Goal: Information Seeking & Learning: Learn about a topic

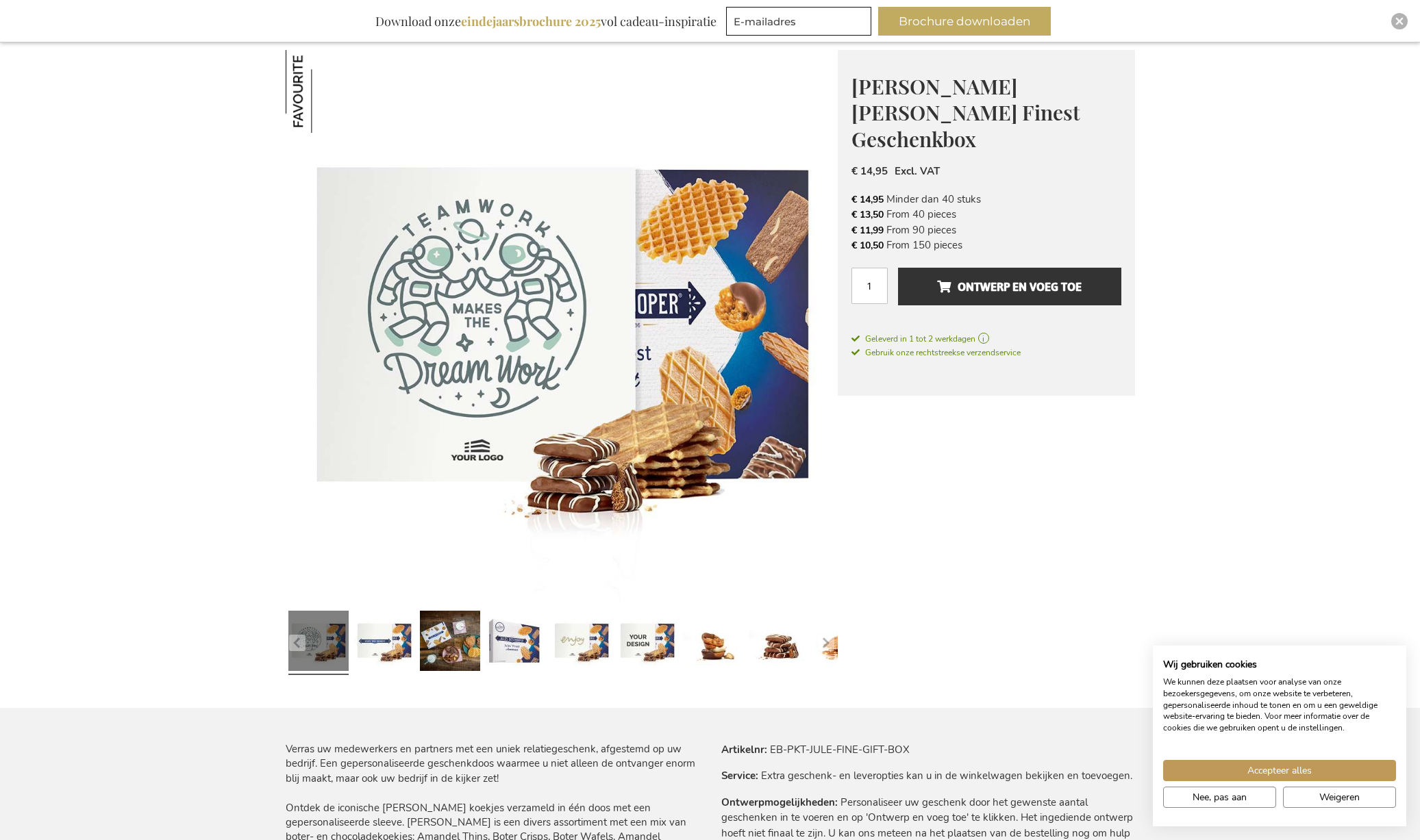
scroll to position [191, 0]
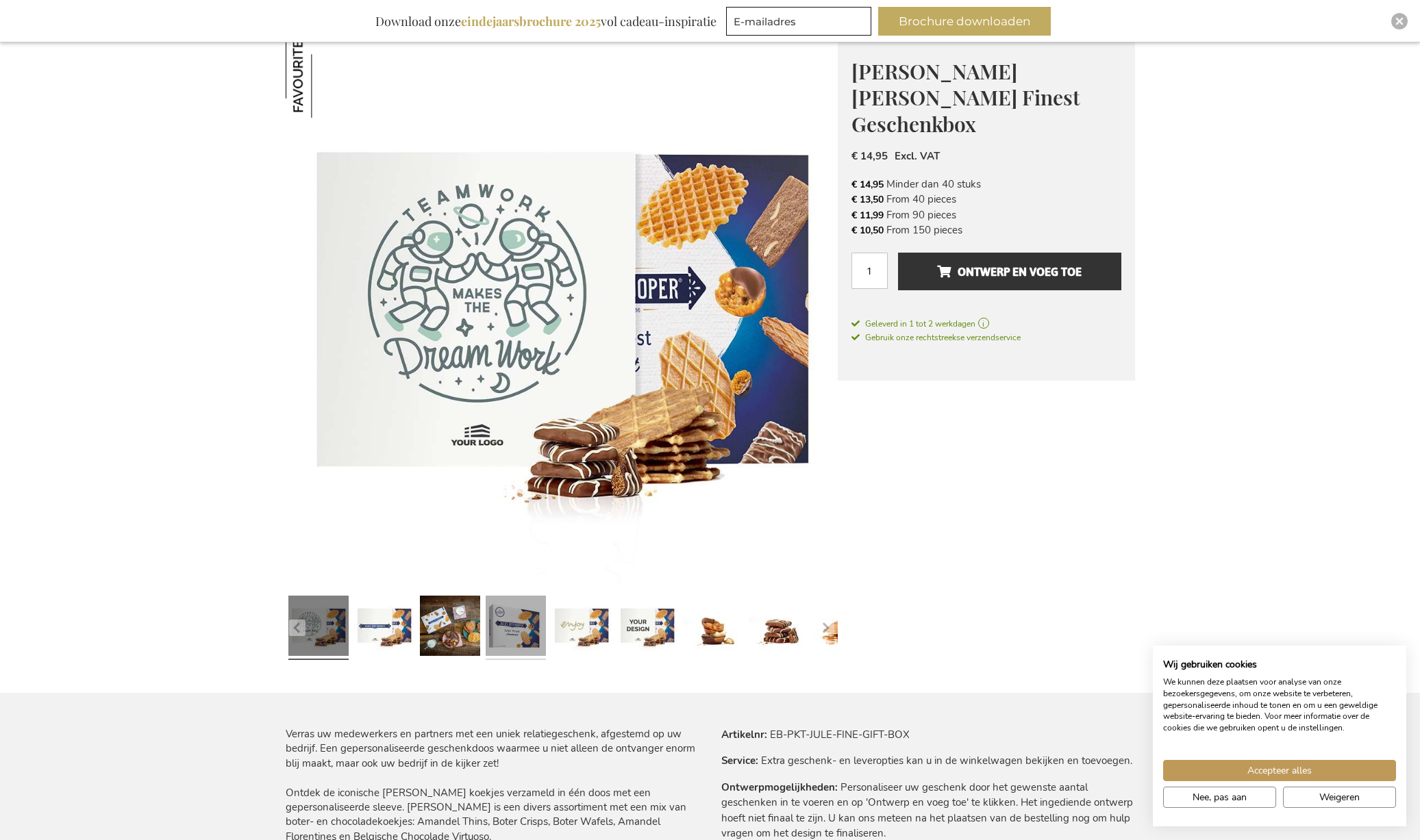
click at [532, 637] on link at bounding box center [516, 628] width 61 height 76
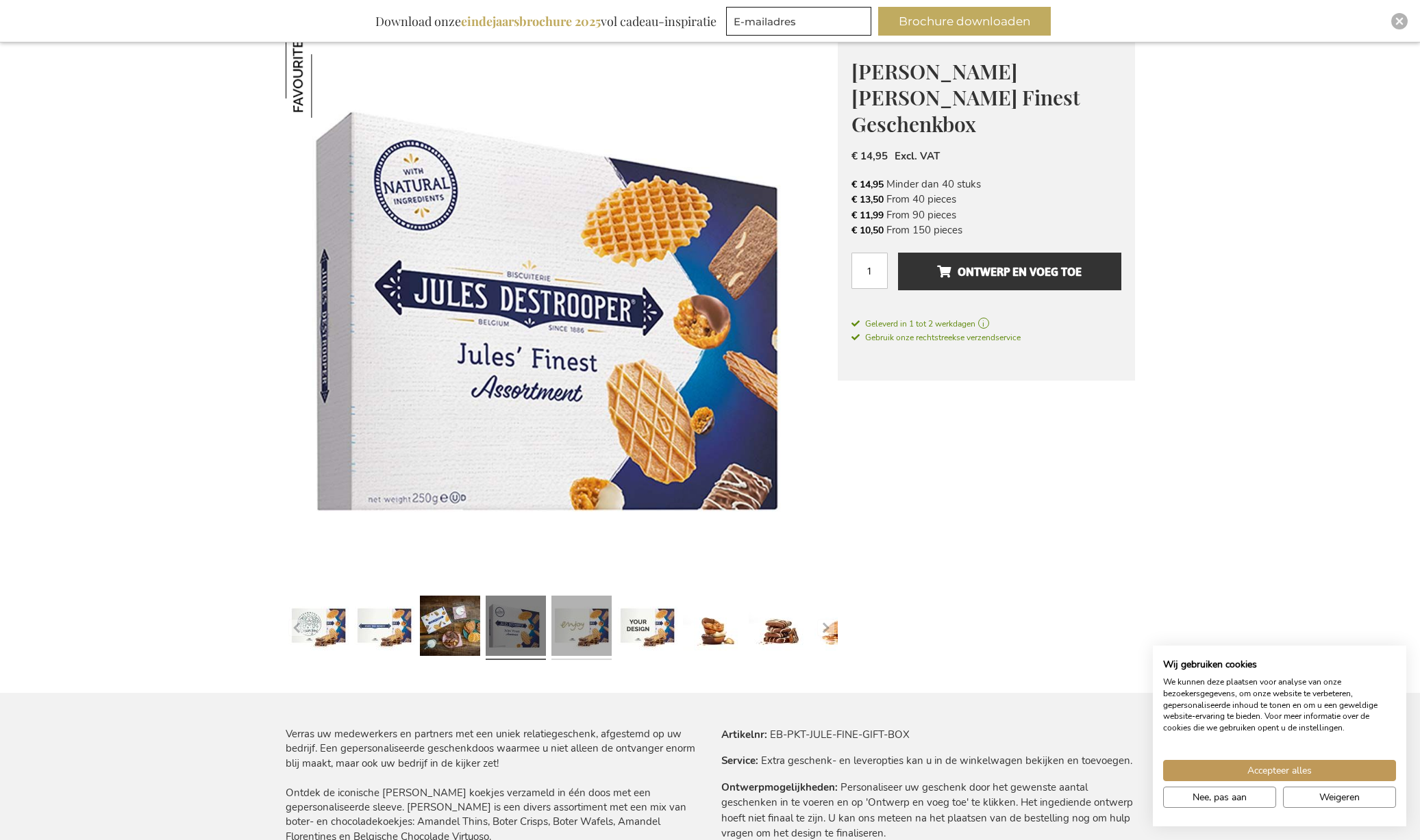
click at [571, 636] on link at bounding box center [581, 628] width 61 height 76
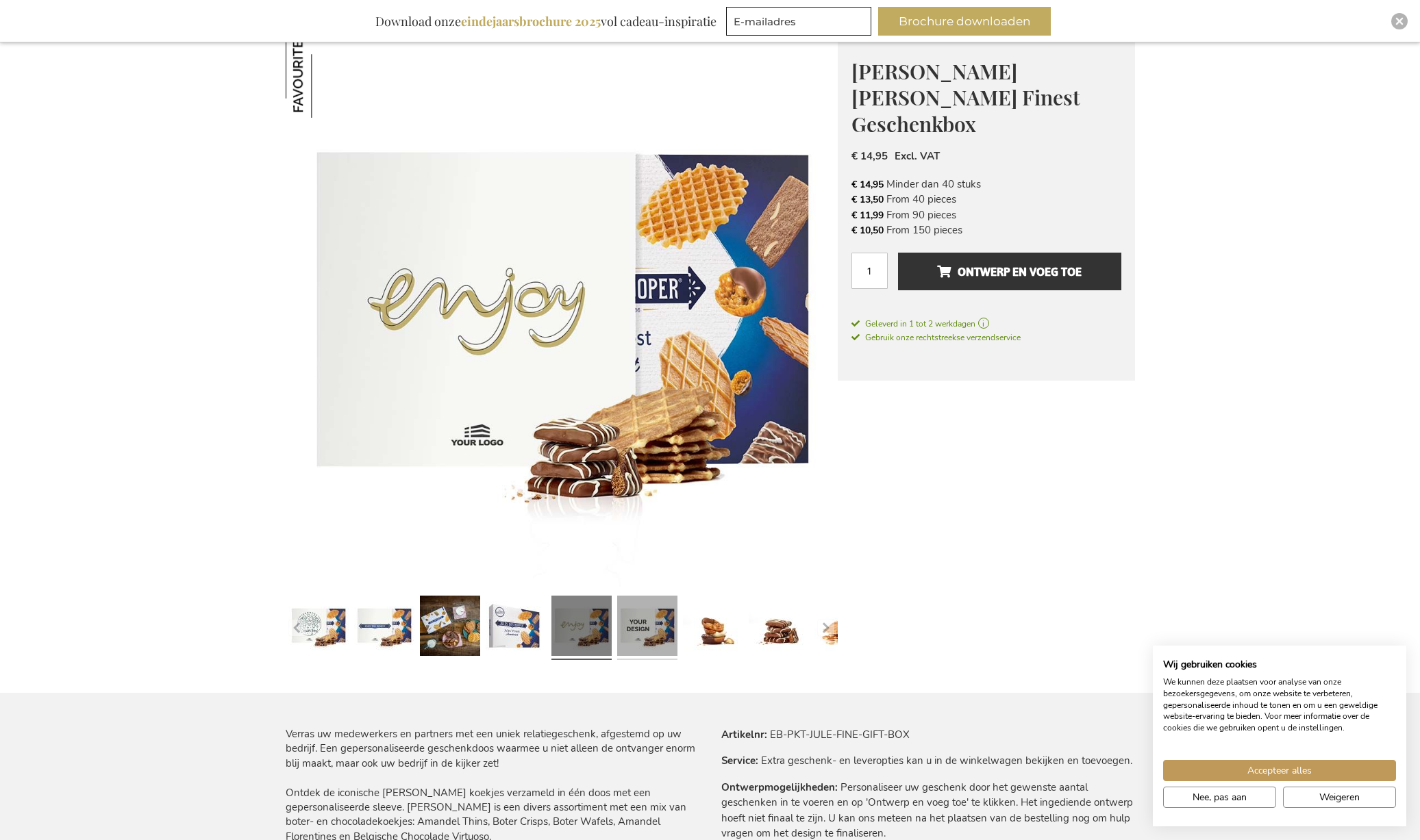
click at [627, 636] on link at bounding box center [647, 628] width 61 height 76
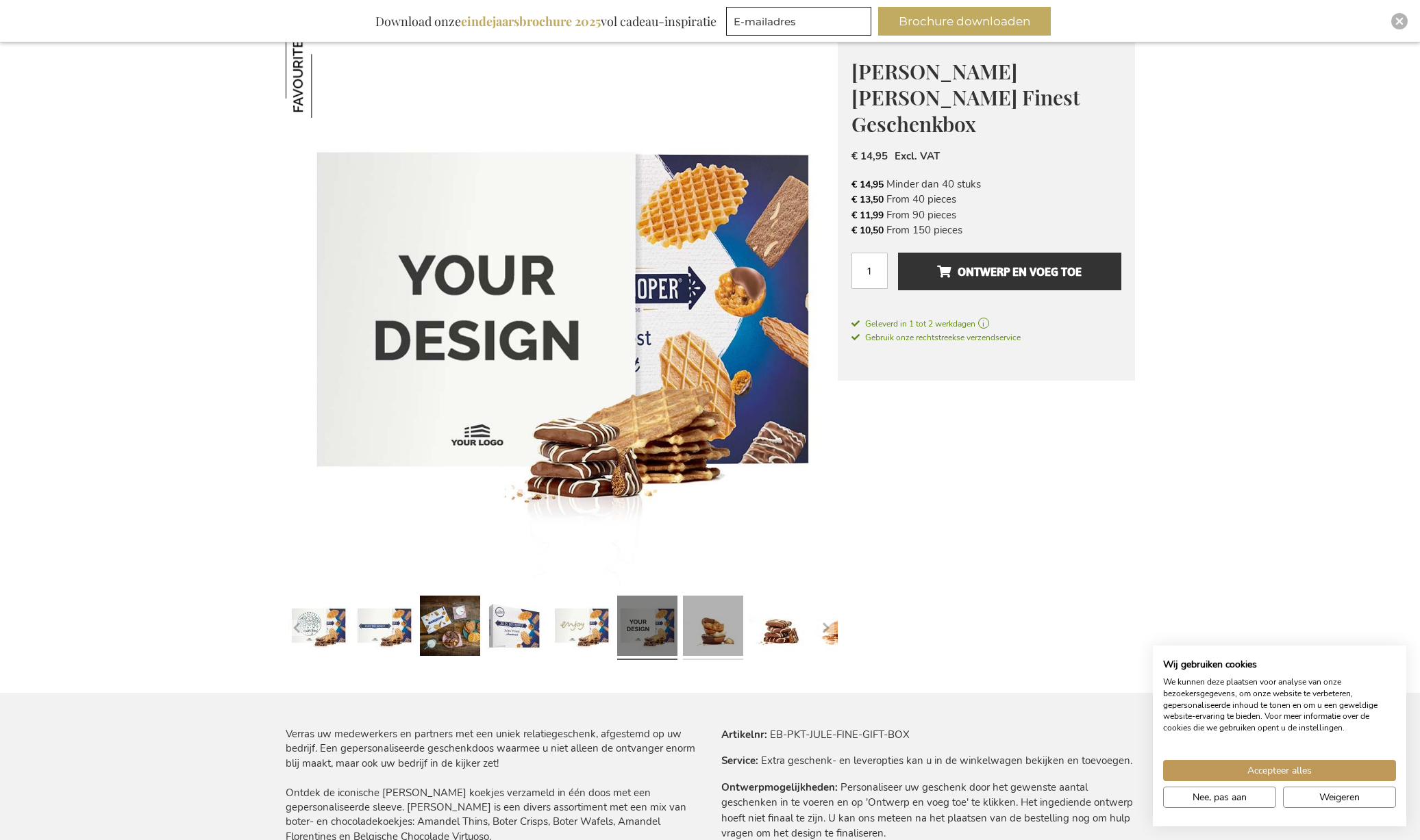
click at [709, 644] on link at bounding box center [713, 628] width 61 height 76
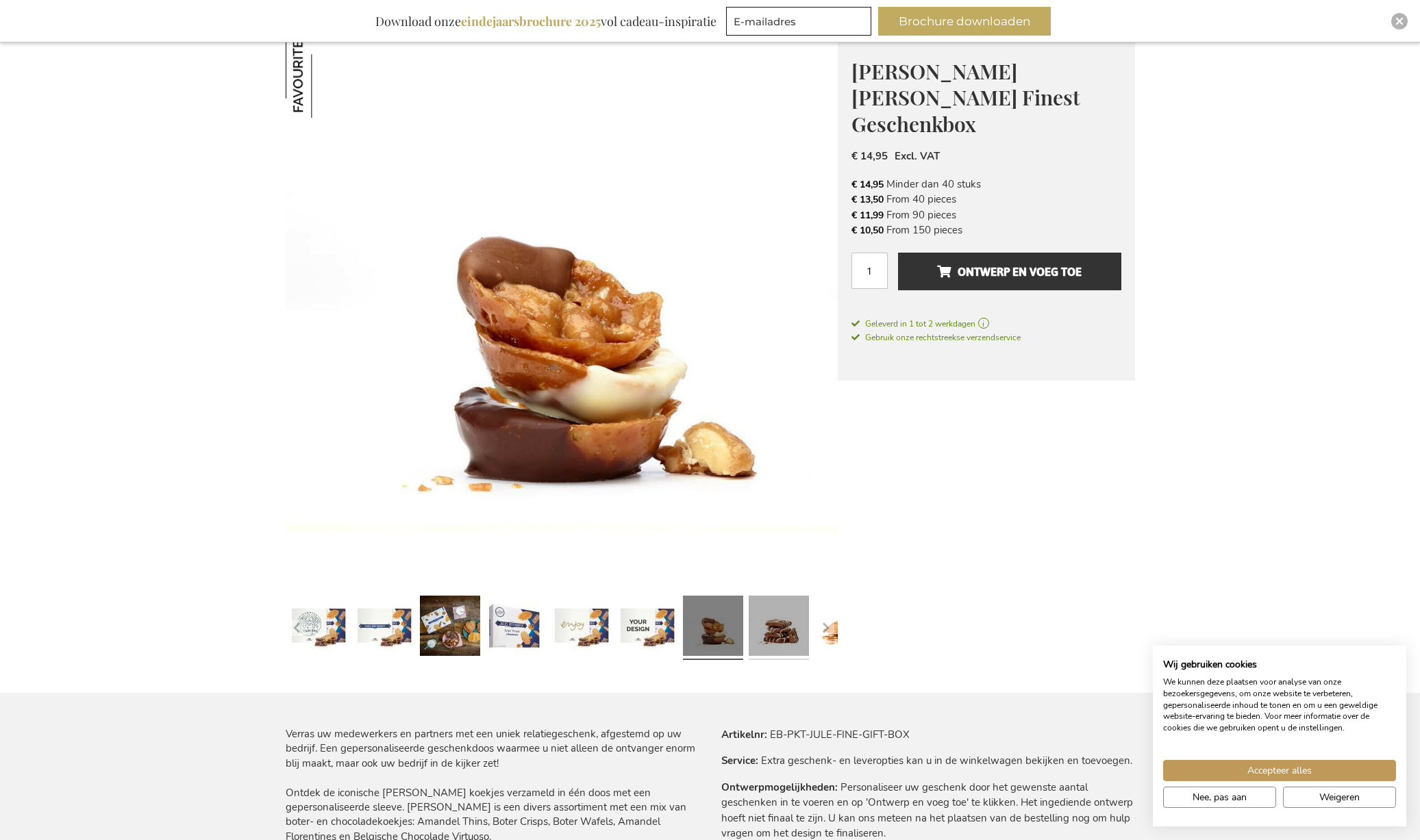
click at [786, 637] on link at bounding box center [779, 628] width 61 height 76
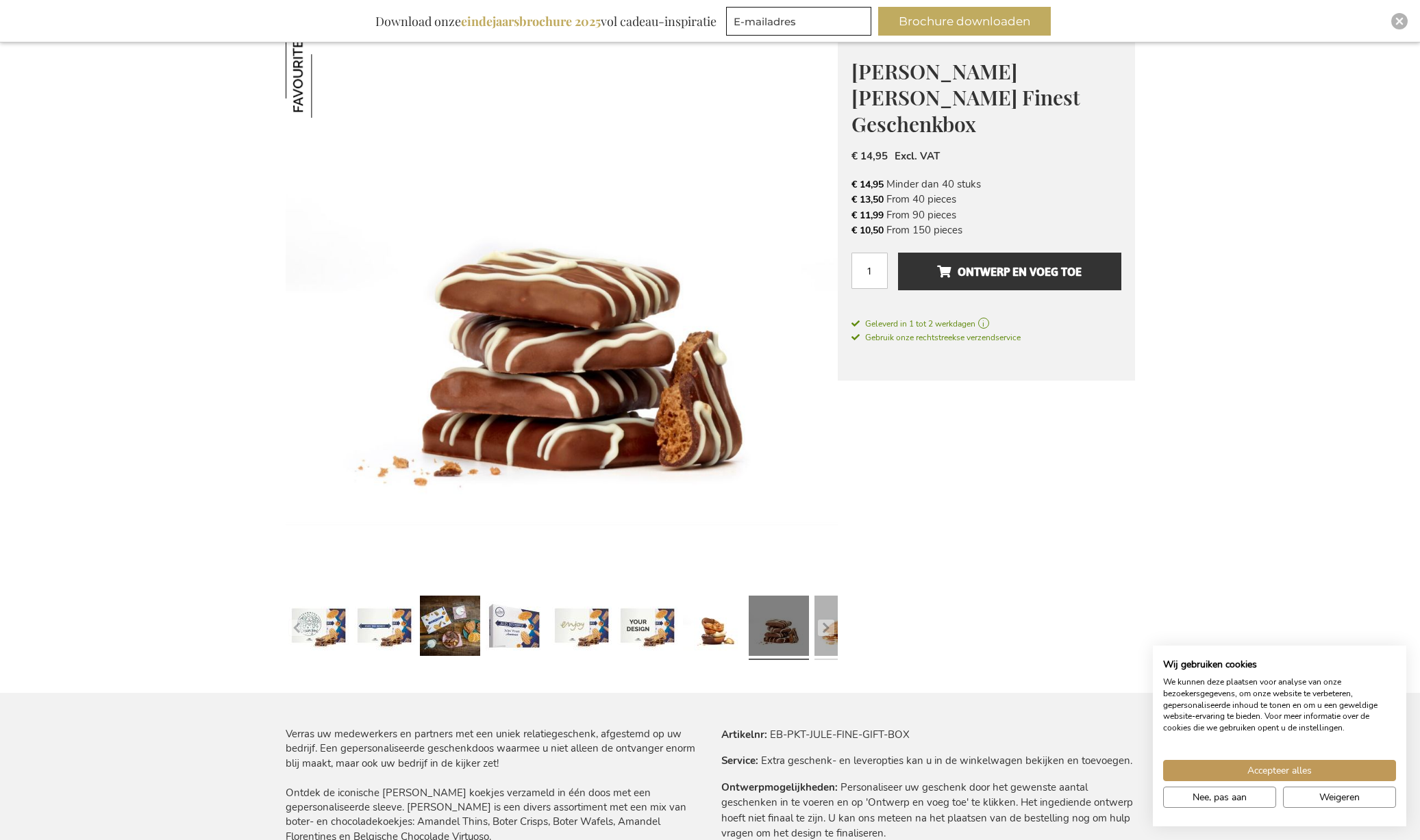
click at [831, 639] on link at bounding box center [844, 628] width 61 height 76
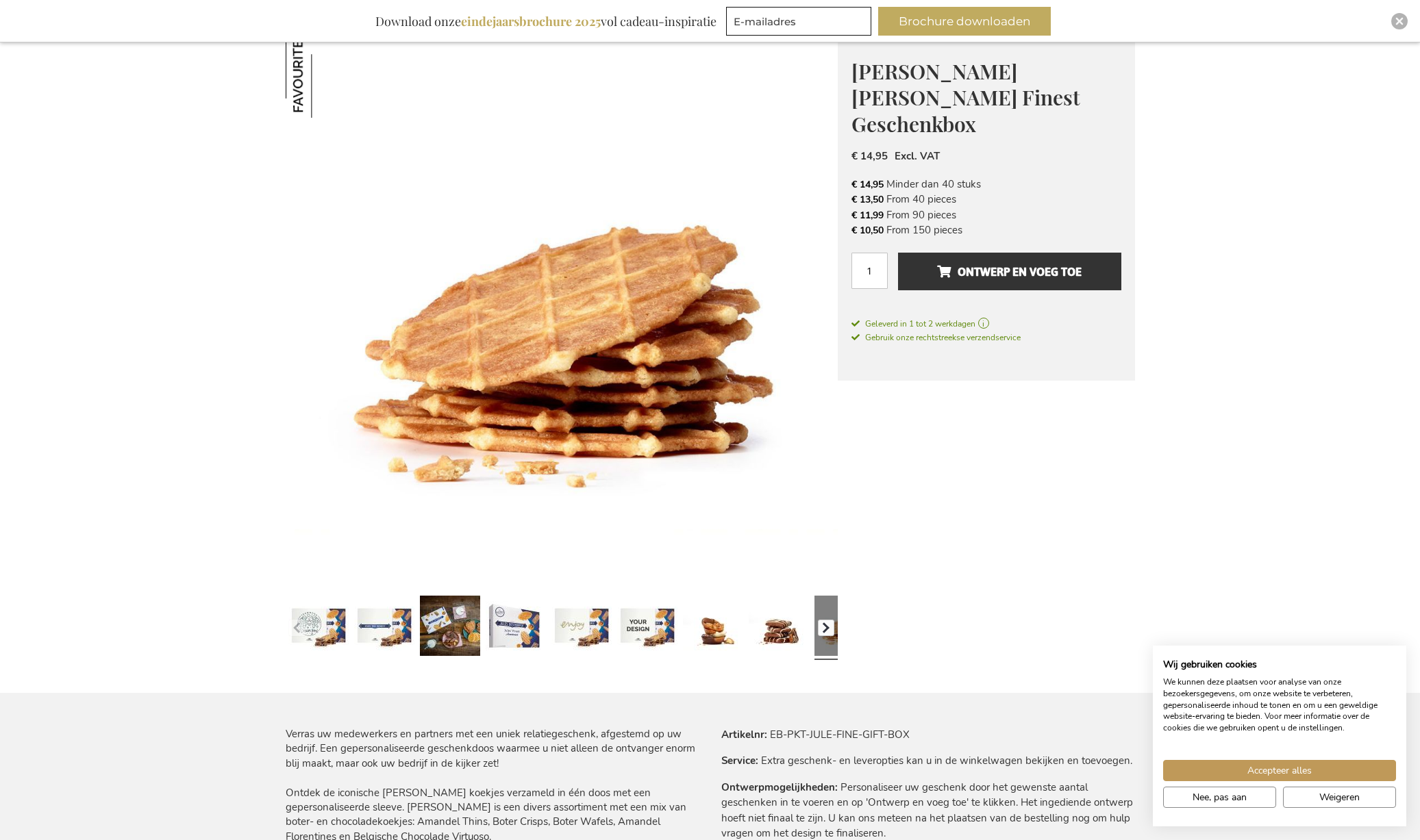
click at [826, 629] on button "button" at bounding box center [826, 627] width 17 height 17
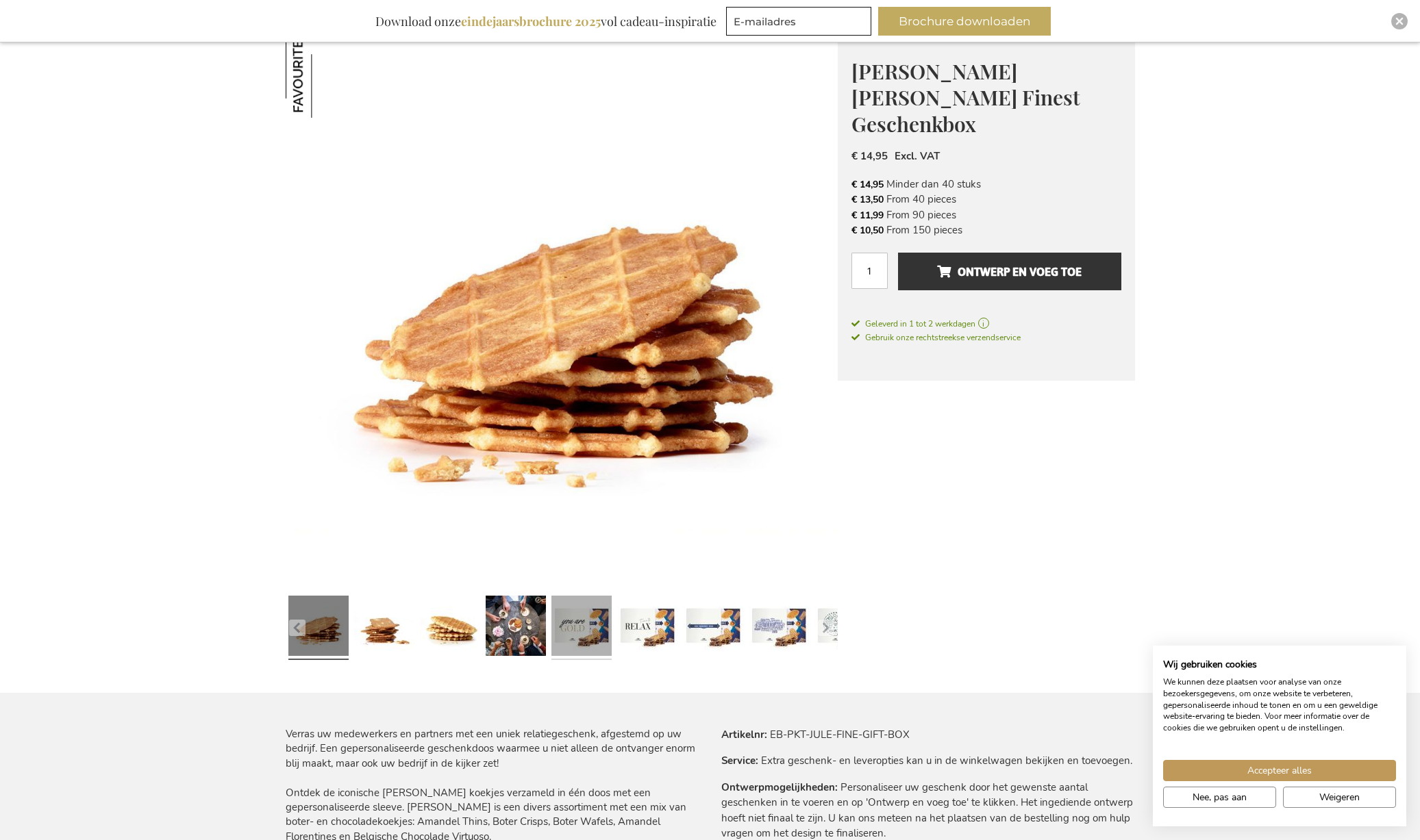
click at [595, 634] on link at bounding box center [581, 628] width 61 height 76
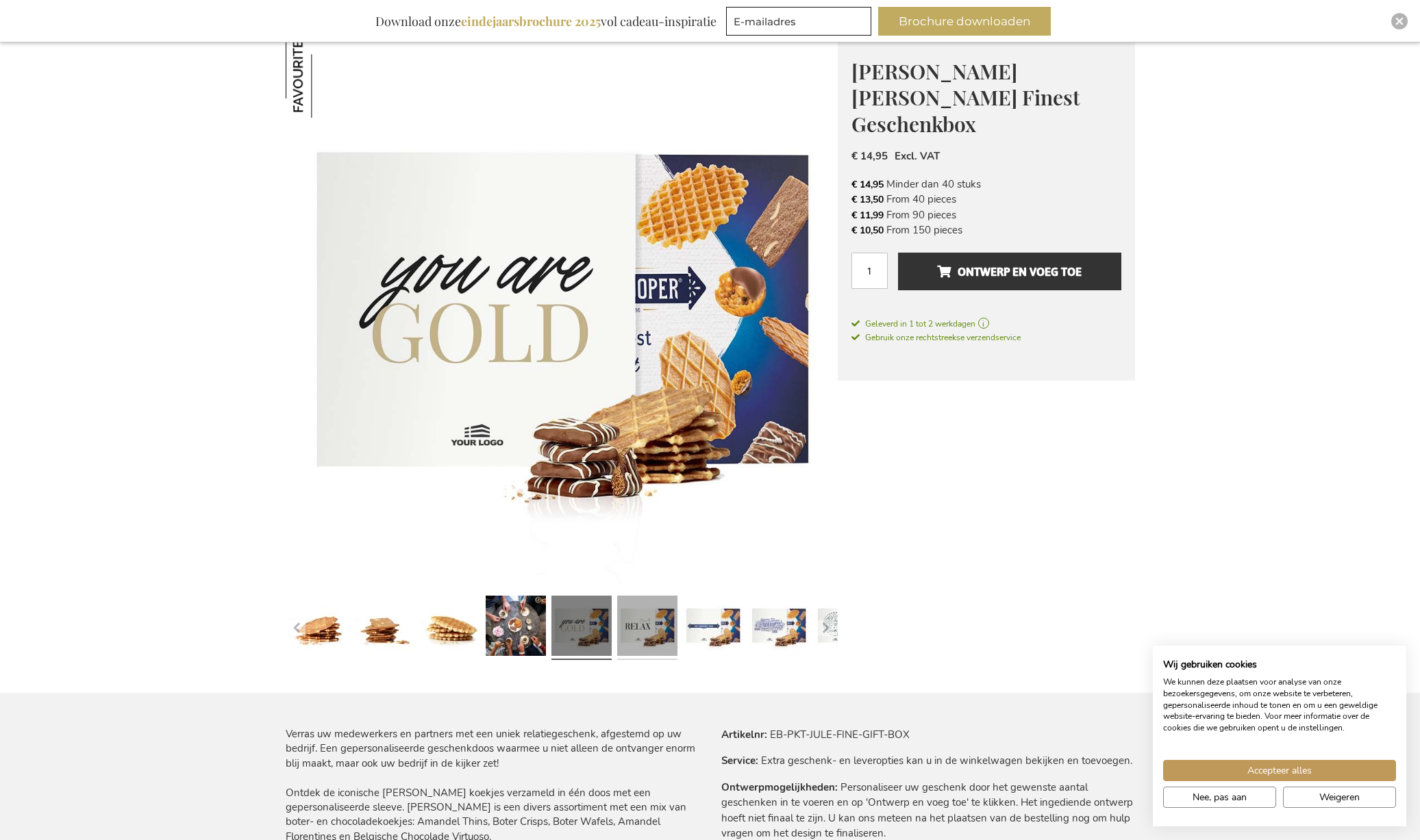
click at [653, 634] on link at bounding box center [647, 628] width 61 height 76
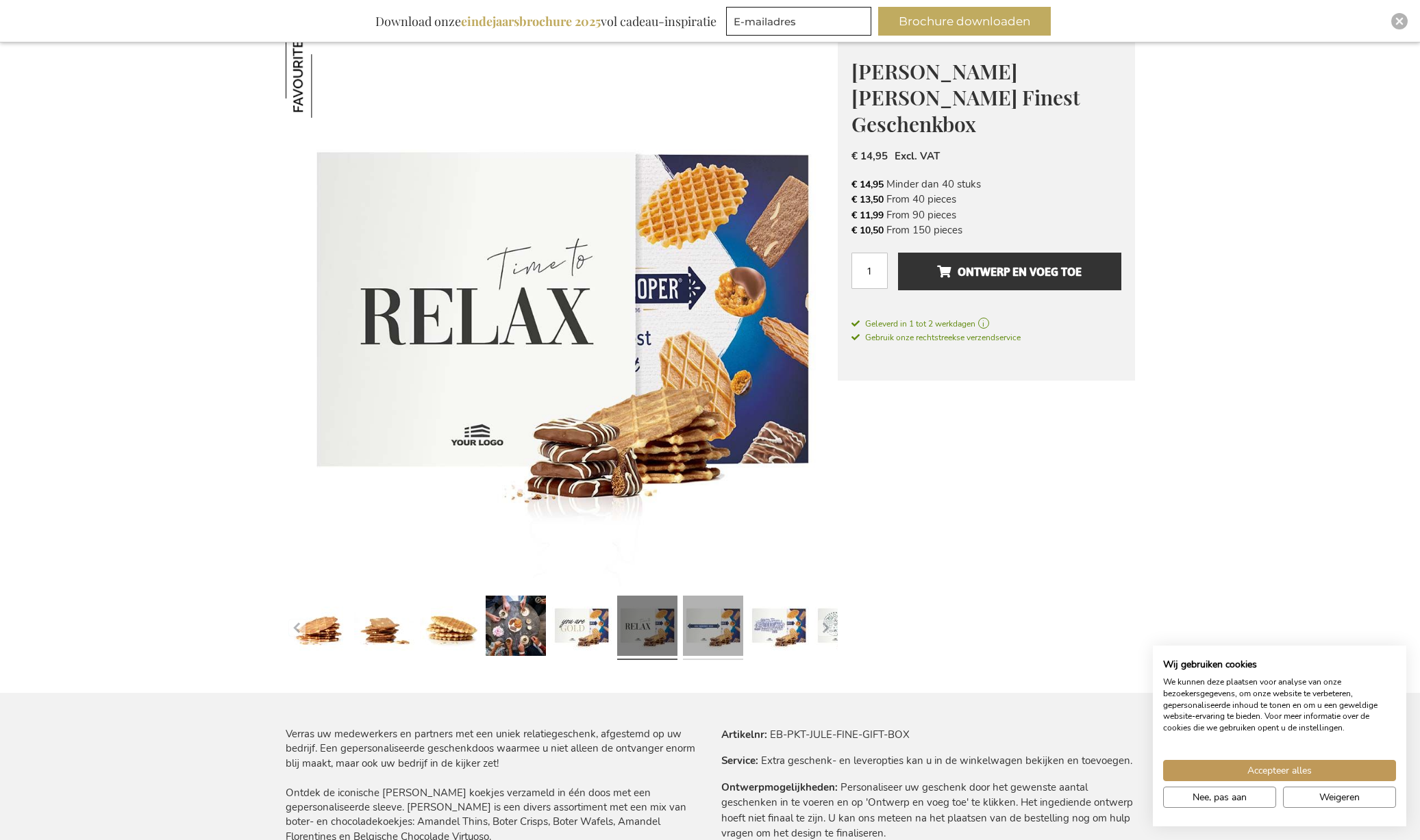
click at [708, 635] on link at bounding box center [713, 628] width 61 height 76
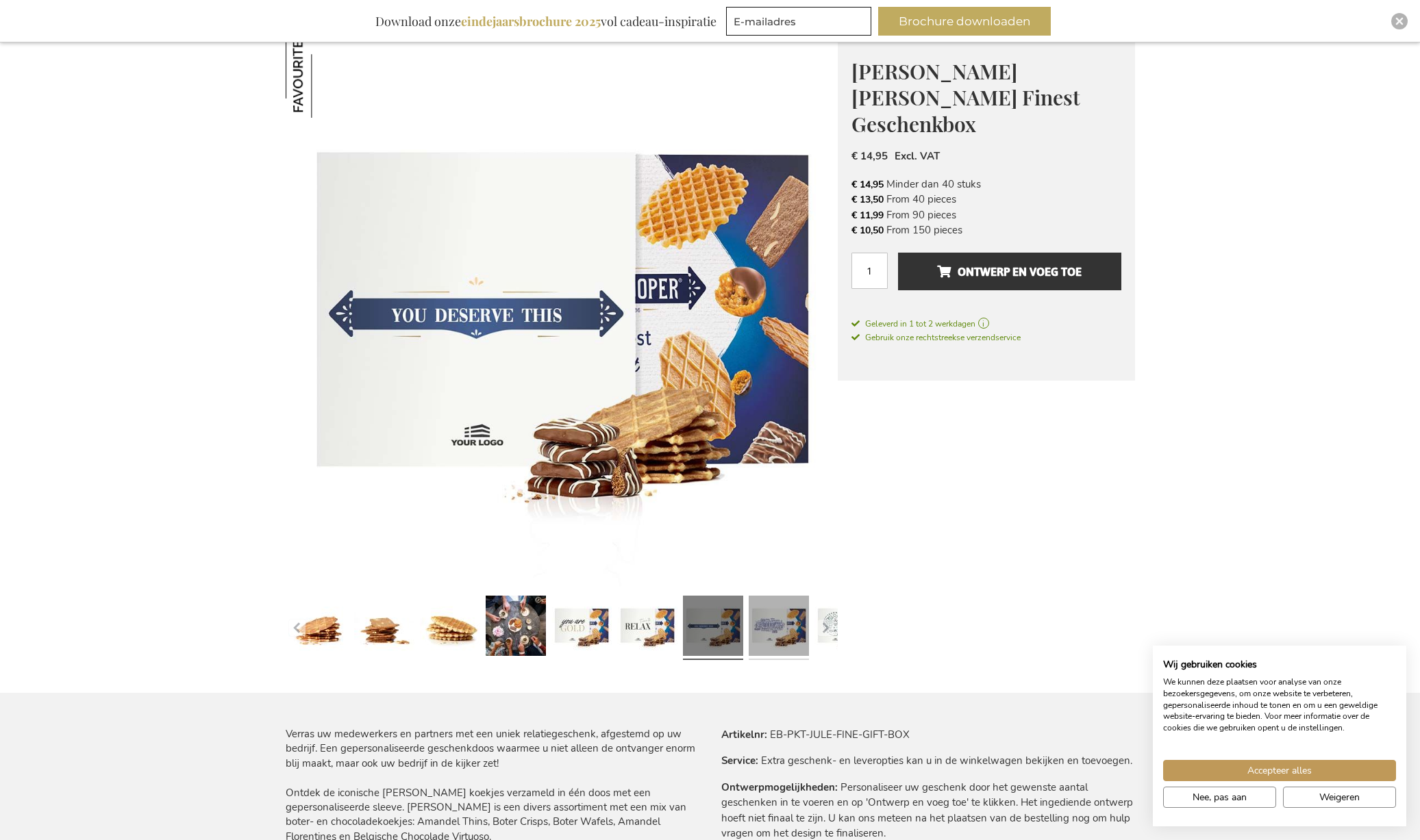
click at [766, 639] on link at bounding box center [779, 628] width 61 height 76
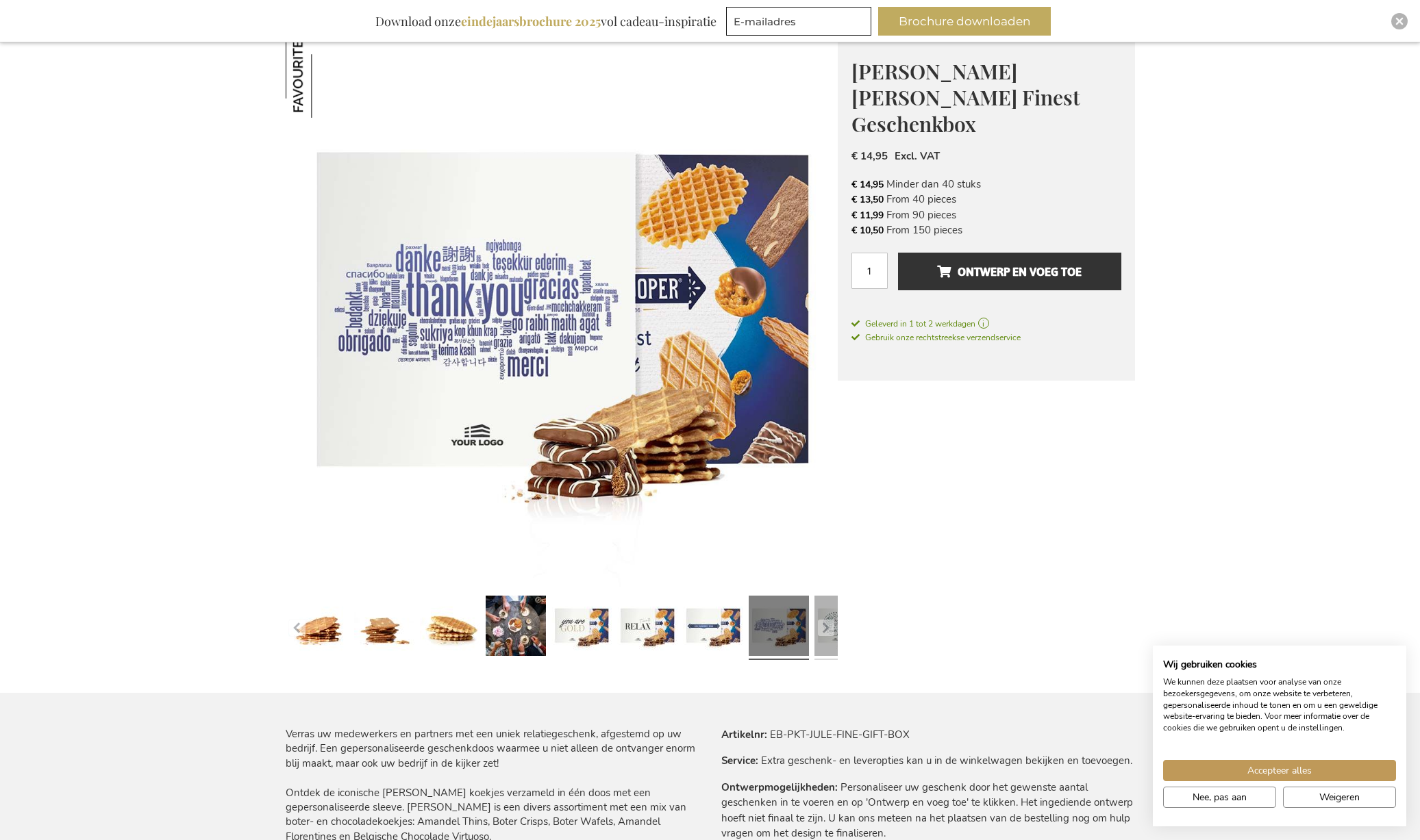
click at [821, 638] on link at bounding box center [844, 628] width 61 height 76
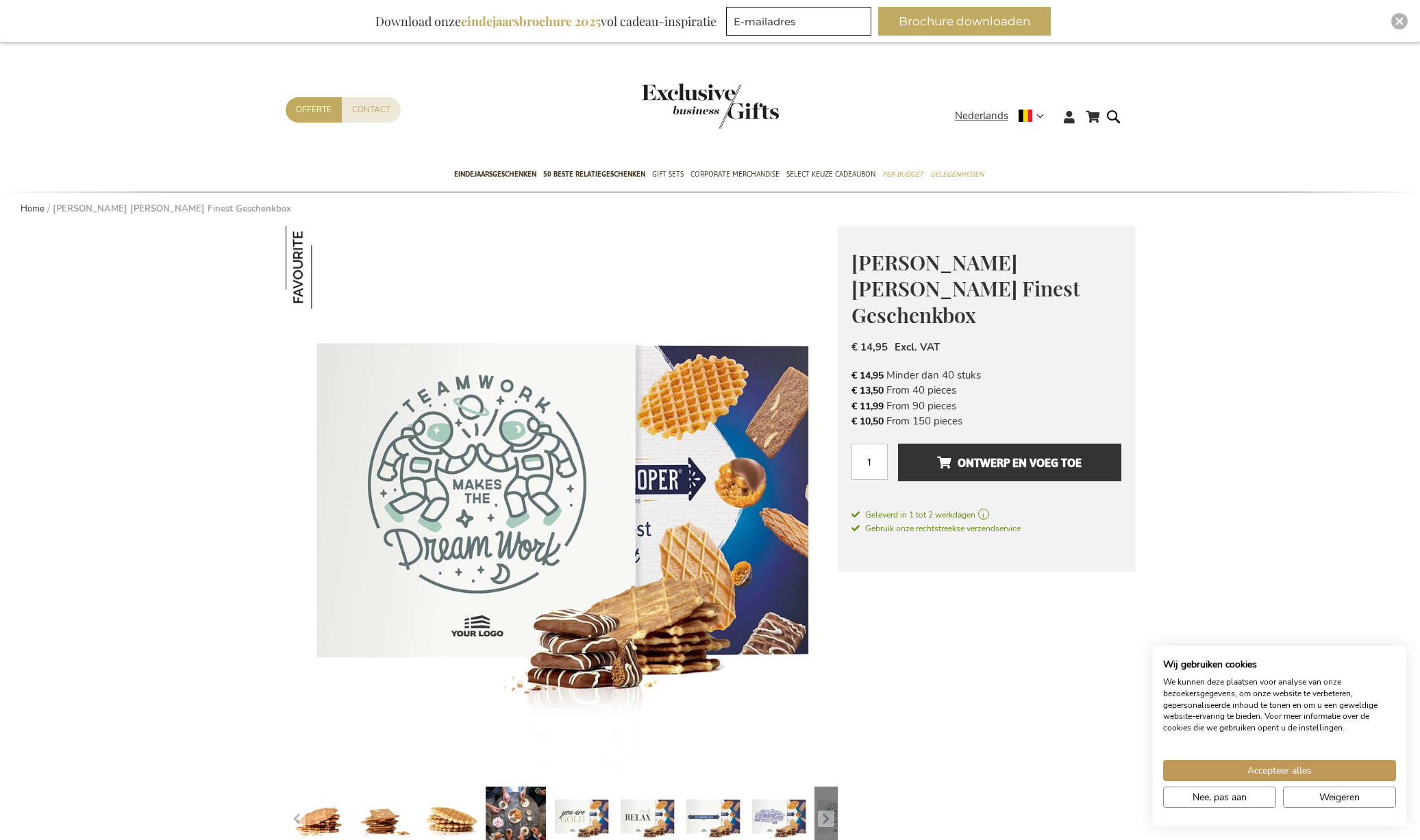
scroll to position [0, 0]
click at [624, 178] on span "50 beste relatiegeschenken" at bounding box center [594, 174] width 102 height 14
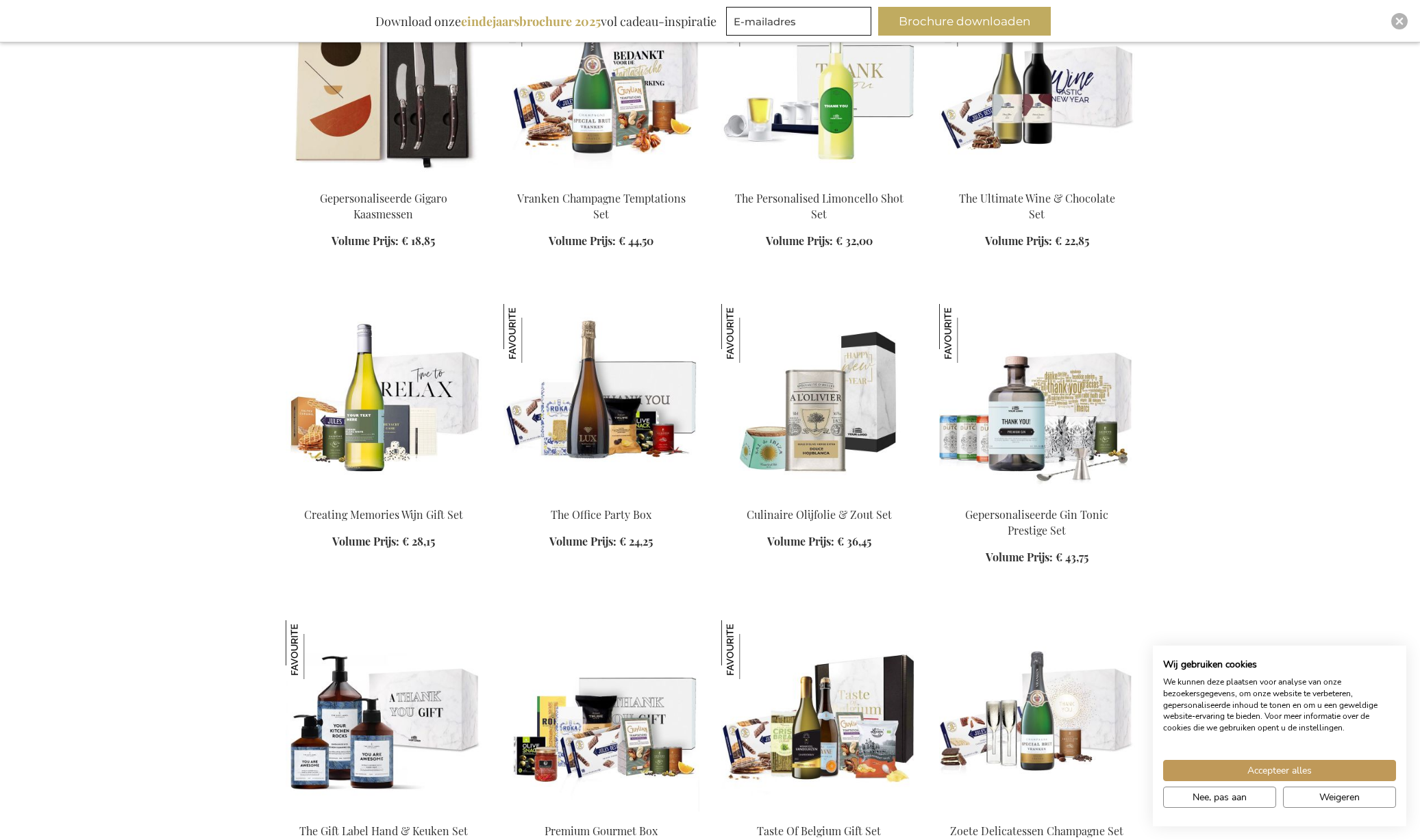
scroll to position [931, 0]
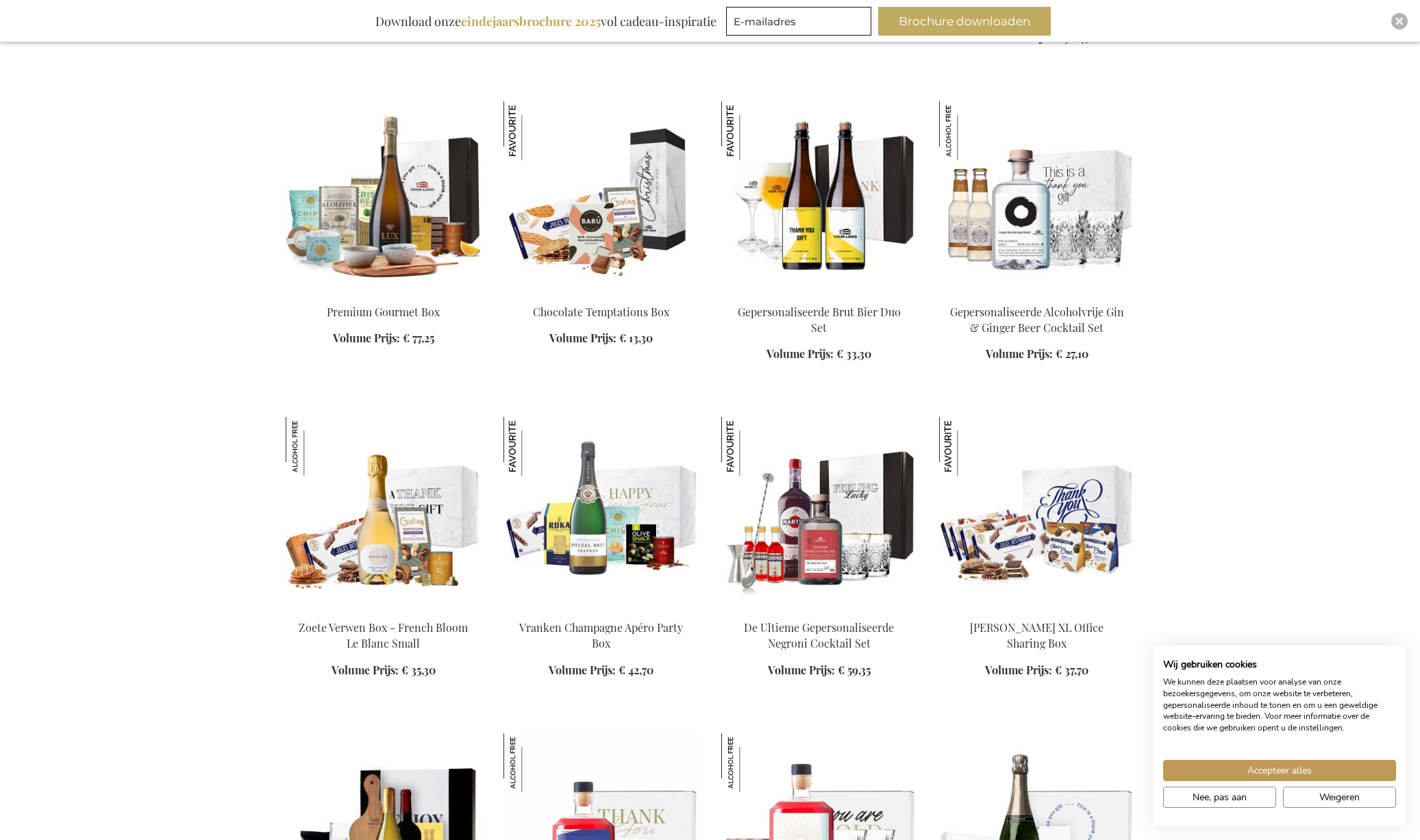
scroll to position [2060, 0]
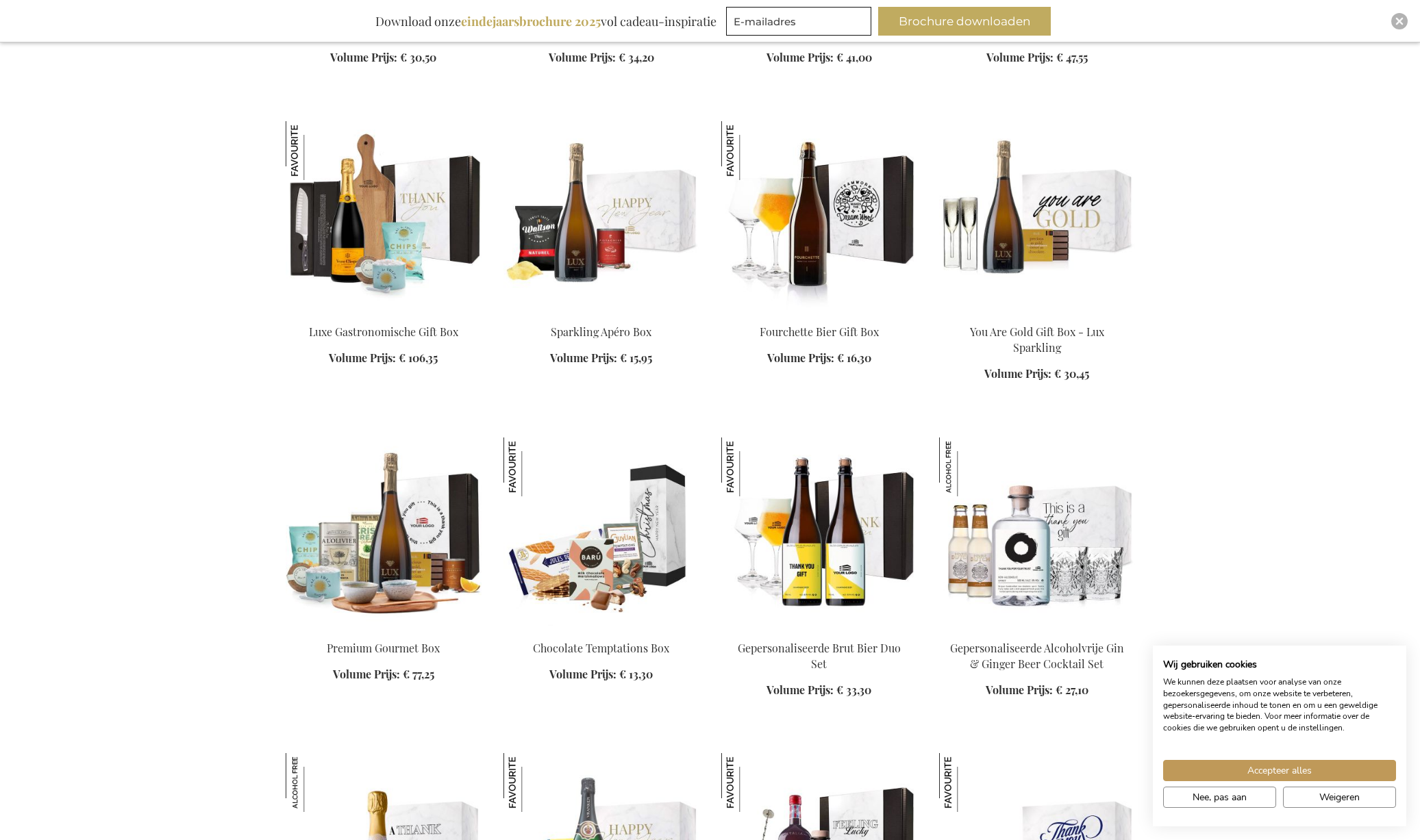
scroll to position [1375, 0]
